Goal: Find specific page/section: Find specific page/section

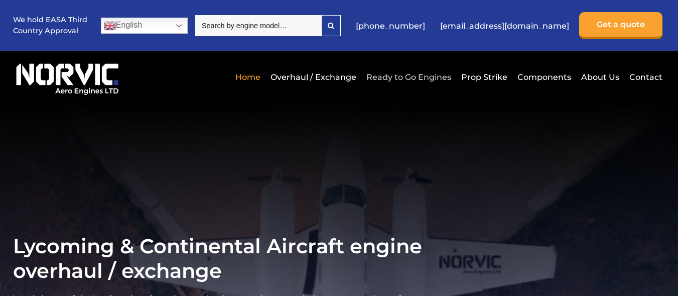
click at [409, 74] on link "Ready to Go Engines" at bounding box center [409, 77] width 90 height 25
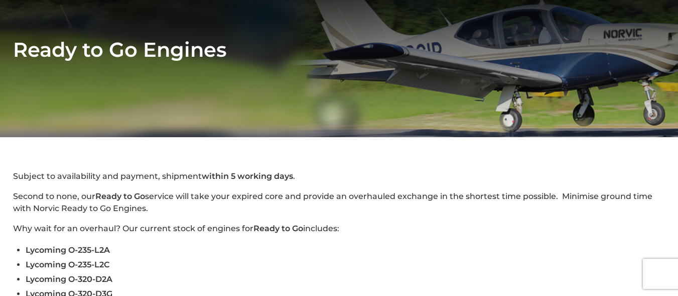
scroll to position [141, 0]
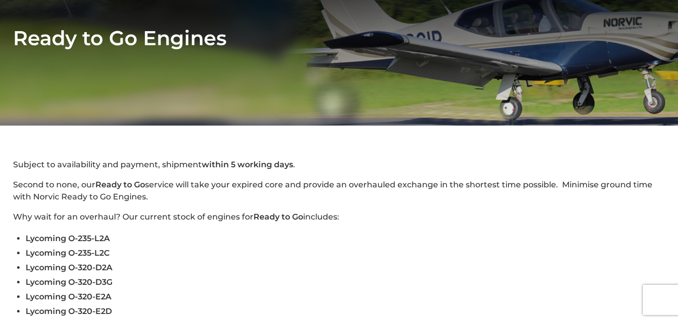
scroll to position [141, 0]
